Goal: Information Seeking & Learning: Learn about a topic

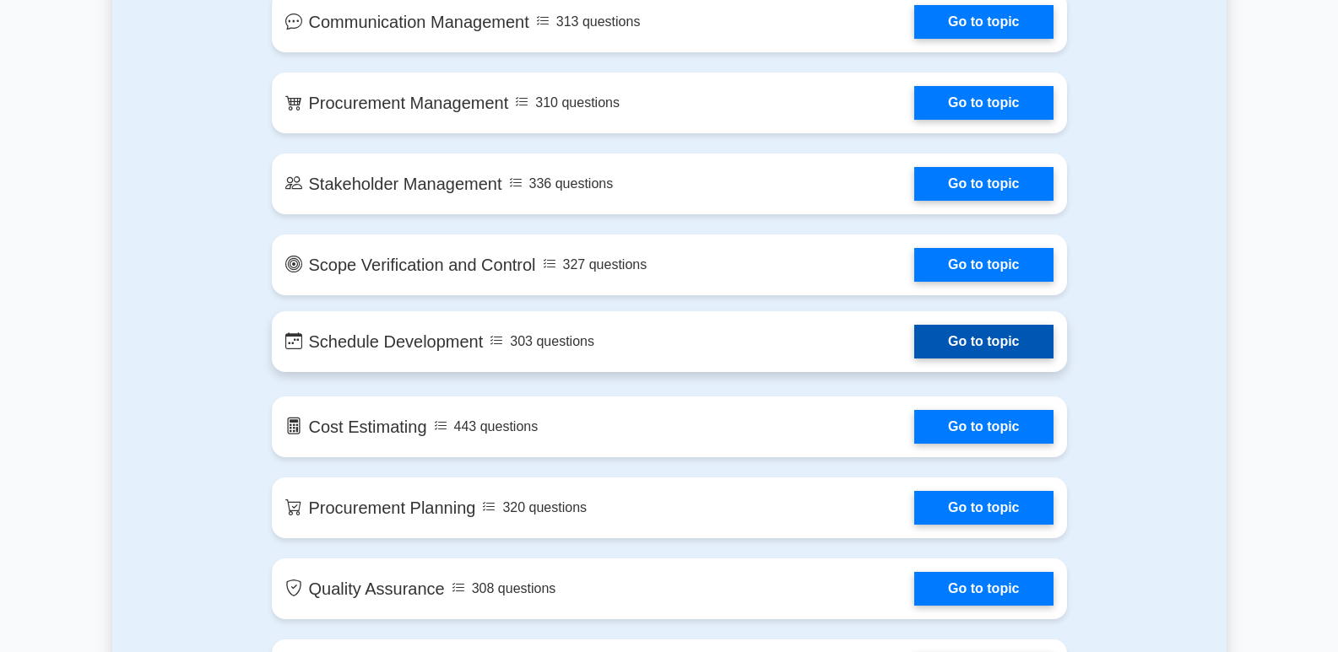
scroll to position [901, 0]
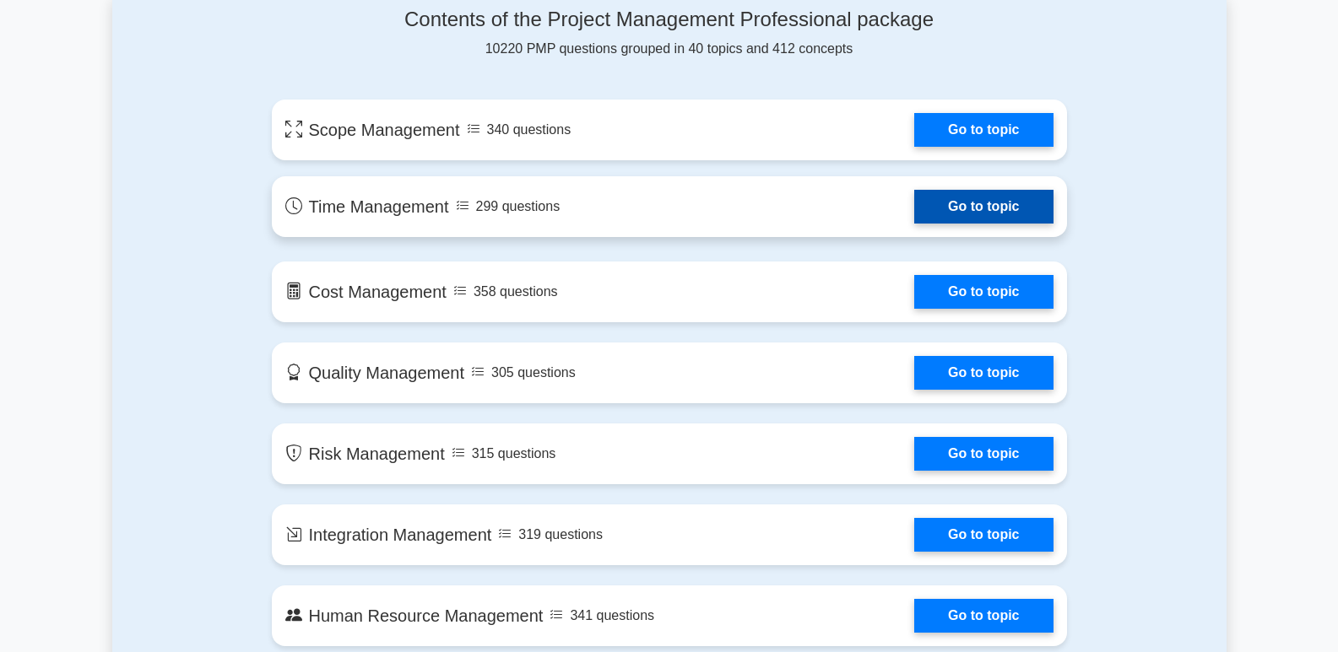
click at [929, 209] on link "Go to topic" at bounding box center [983, 207] width 138 height 34
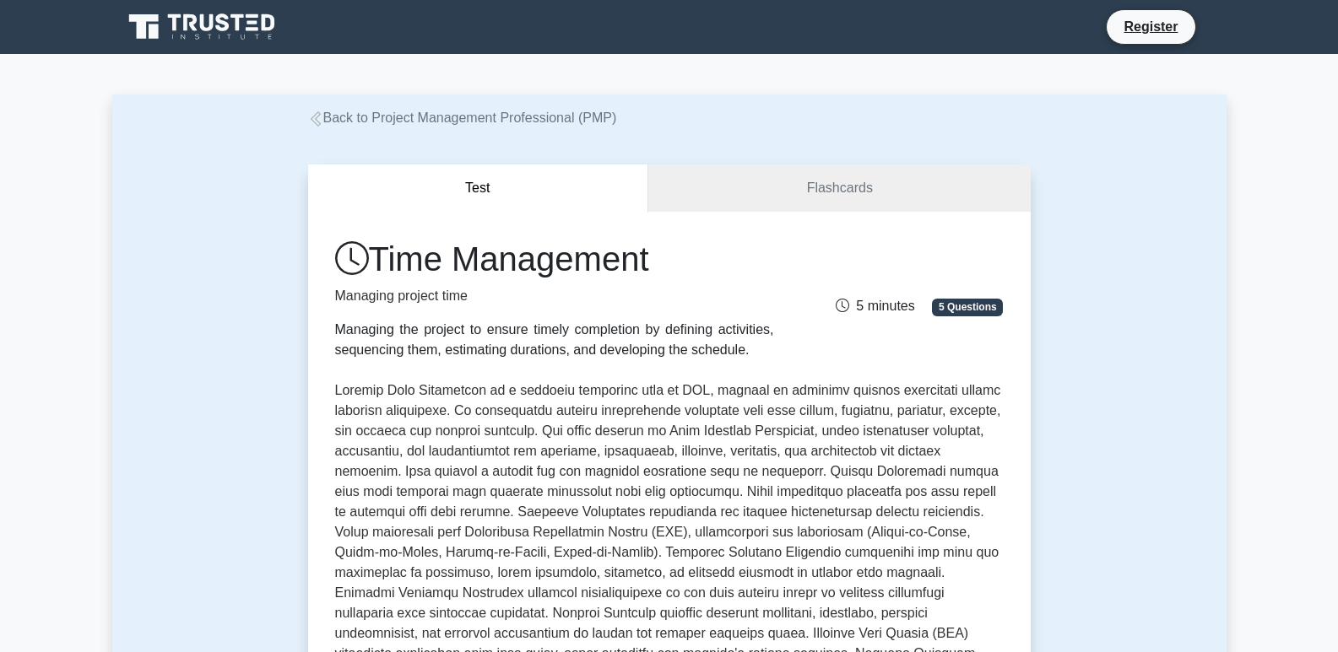
click at [506, 178] on button "Test" at bounding box center [478, 189] width 341 height 48
click at [739, 189] on link "Flashcards" at bounding box center [838, 189] width 381 height 48
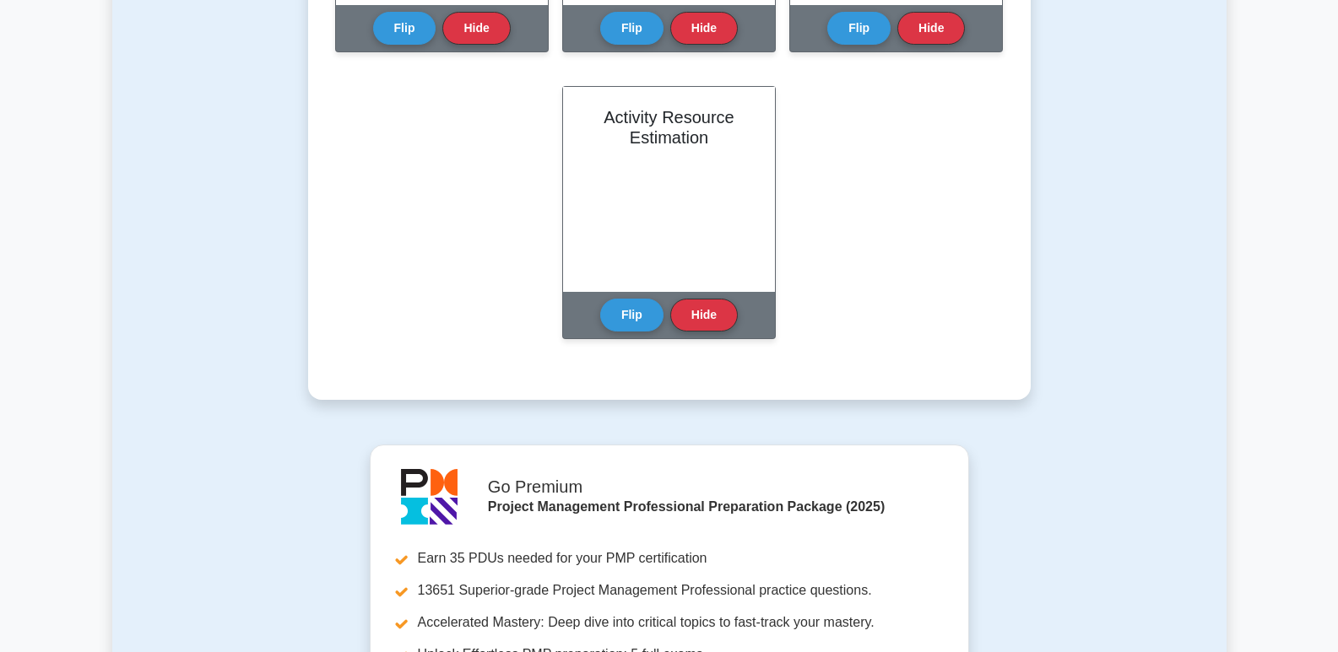
scroll to position [675, 0]
